Goal: Task Accomplishment & Management: Use online tool/utility

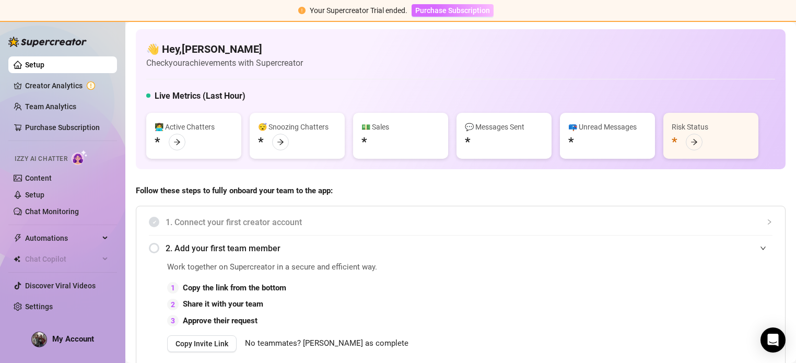
click at [459, 8] on span "Purchase Subscription" at bounding box center [452, 10] width 75 height 8
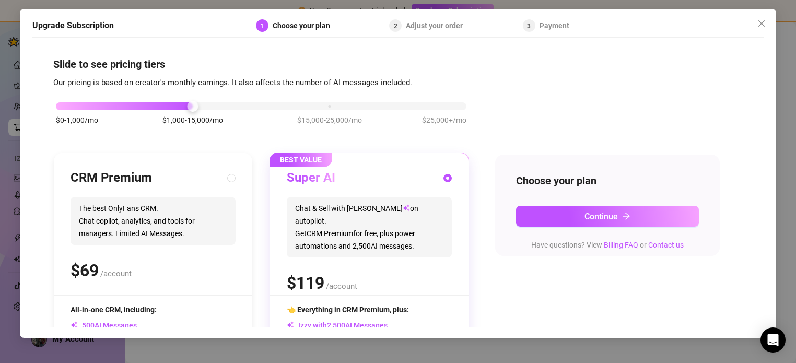
scroll to position [123, 0]
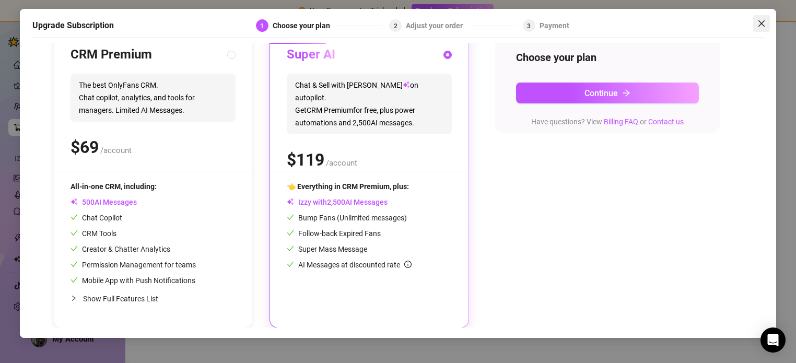
click at [763, 31] on button "Close" at bounding box center [762, 23] width 17 height 17
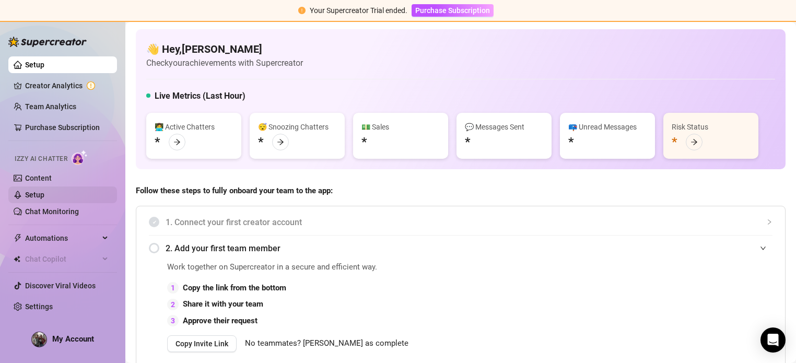
click at [33, 191] on link "Setup" at bounding box center [34, 195] width 19 height 8
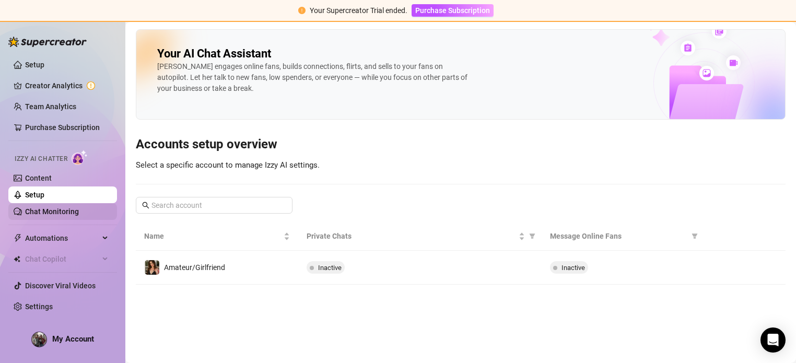
click at [67, 216] on link "Chat Monitoring" at bounding box center [52, 211] width 54 height 8
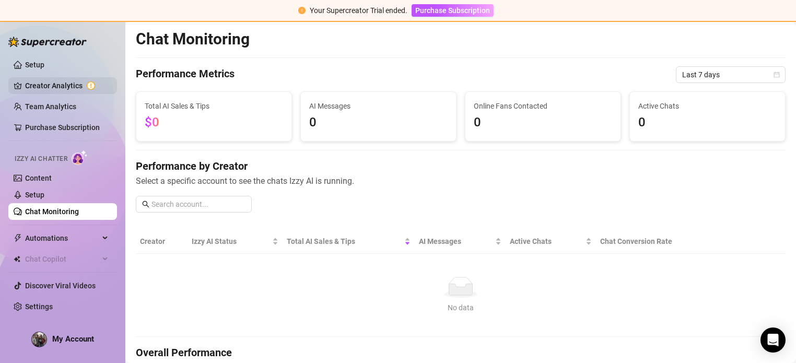
click at [32, 82] on link "Creator Analytics" at bounding box center [67, 85] width 84 height 17
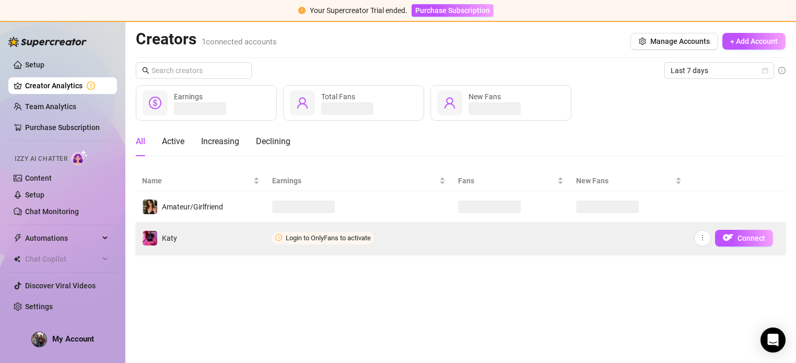
click at [340, 241] on span "Login to OnlyFans to activate" at bounding box center [328, 238] width 85 height 8
click at [747, 230] on button "Connect" at bounding box center [744, 238] width 58 height 17
click at [739, 234] on span "Connect" at bounding box center [752, 238] width 28 height 8
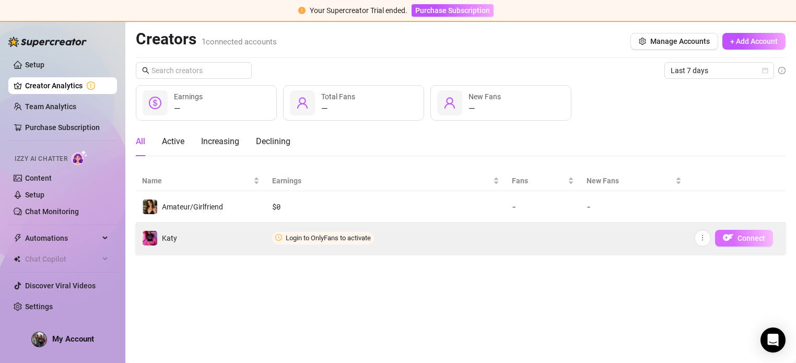
click at [739, 234] on span "Connect" at bounding box center [752, 238] width 28 height 8
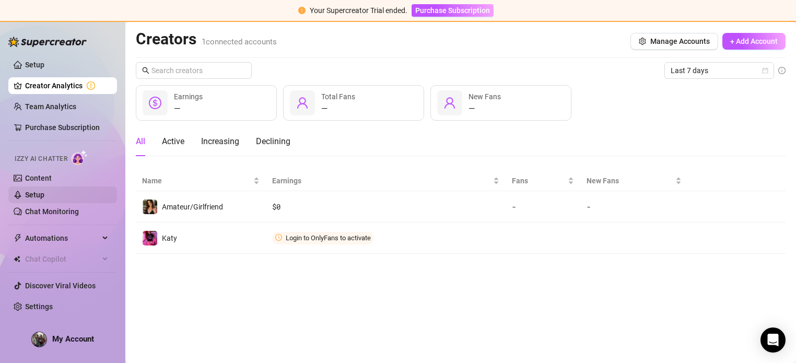
click at [39, 191] on link "Setup" at bounding box center [34, 195] width 19 height 8
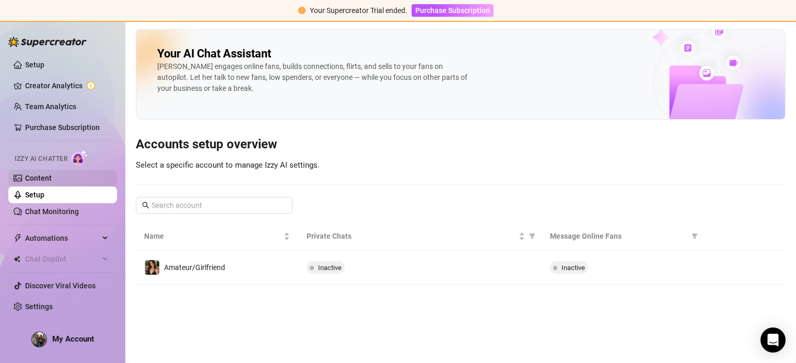
click at [37, 174] on link "Content" at bounding box center [38, 178] width 27 height 8
